Goal: Task Accomplishment & Management: Manage account settings

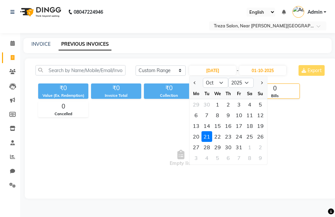
select select "range"
select select "10"
select select "2025"
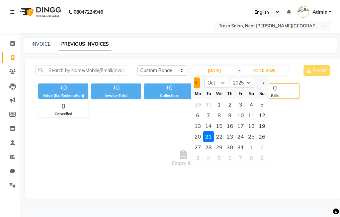
click at [194, 82] on button "Previous month" at bounding box center [197, 83] width 6 height 11
select select "9"
click at [259, 126] on div "21" at bounding box center [262, 126] width 11 height 11
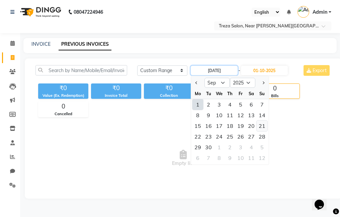
type input "[DATE]"
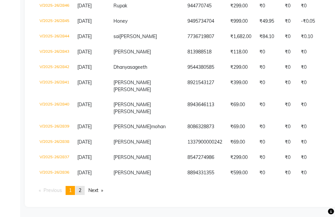
scroll to position [1564, 0]
click at [80, 191] on span "2" at bounding box center [80, 191] width 3 height 6
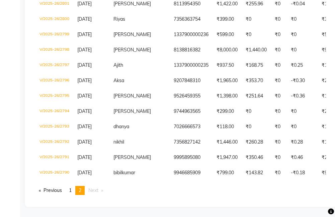
scroll to position [700, 0]
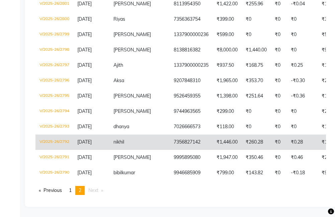
click at [178, 140] on td "7356827142" at bounding box center [191, 142] width 43 height 15
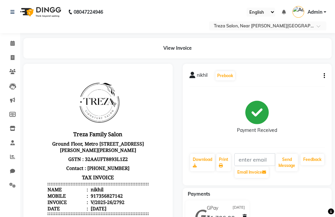
click at [324, 76] on icon "button" at bounding box center [324, 76] width 1 height 0
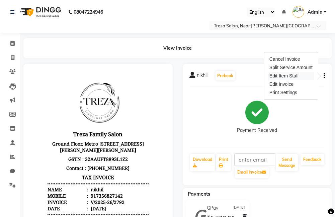
click at [283, 78] on div "Edit Item Staff" at bounding box center [291, 76] width 46 height 8
select select
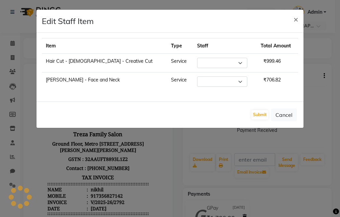
select select "81285"
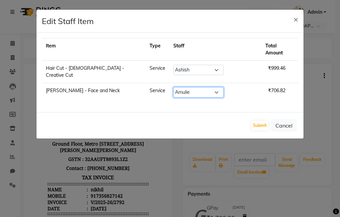
click at [206, 87] on select "Select Akhil krishna Amulie Anju Arun Ashish Jeeshma Krishna Priya Mohammed Sah…" at bounding box center [198, 92] width 50 height 10
select select "85969"
click at [176, 87] on select "Select Akhil krishna Amulie Anju Arun Ashish Jeeshma Krishna Priya Mohammed Sah…" at bounding box center [198, 92] width 50 height 10
click at [258, 121] on button "Submit" at bounding box center [259, 125] width 17 height 9
